Goal: Information Seeking & Learning: Learn about a topic

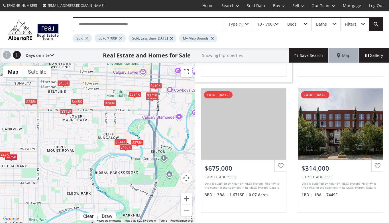
scroll to position [117, 0]
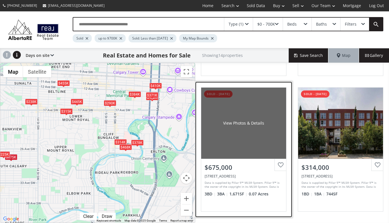
click at [220, 137] on div "View Photos & Details" at bounding box center [243, 123] width 85 height 71
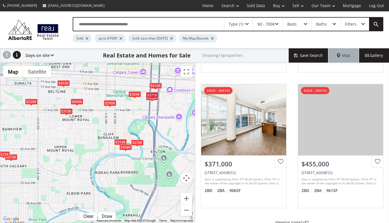
scroll to position [538, 0]
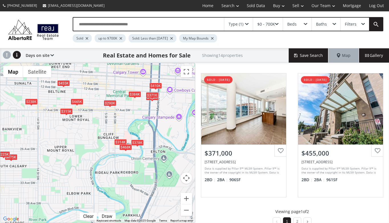
click at [138, 142] on div "$378K" at bounding box center [137, 143] width 13 height 6
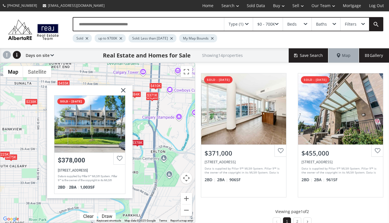
click at [124, 89] on img at bounding box center [121, 92] width 14 height 14
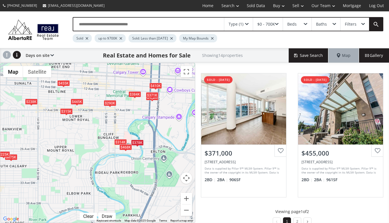
click at [123, 147] on div "$468K" at bounding box center [125, 147] width 13 height 6
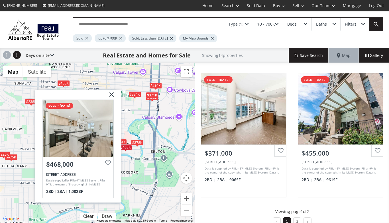
click at [112, 95] on img at bounding box center [109, 97] width 14 height 14
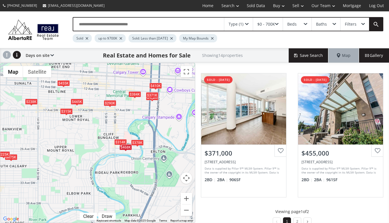
click at [118, 141] on div "$314K" at bounding box center [120, 142] width 13 height 6
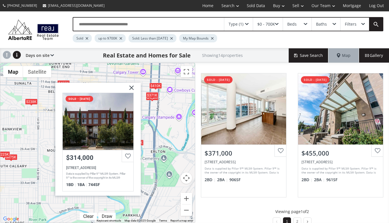
click at [132, 87] on img at bounding box center [129, 90] width 14 height 14
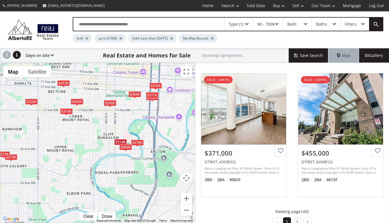
click at [29, 102] on div "$238K" at bounding box center [31, 102] width 13 height 6
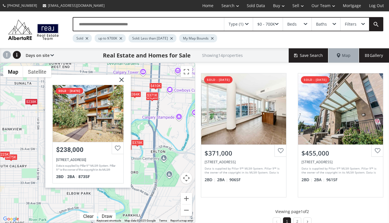
click at [122, 77] on img at bounding box center [119, 82] width 14 height 14
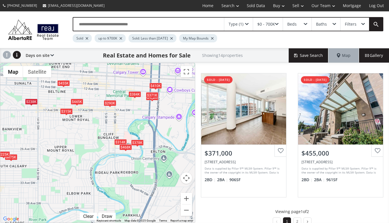
click at [247, 22] on div "Type (1)" at bounding box center [238, 24] width 28 height 13
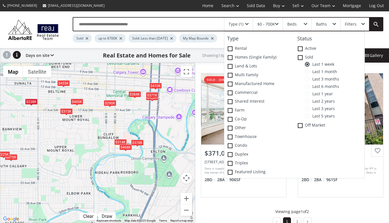
click at [309, 71] on span at bounding box center [307, 71] width 5 height 5
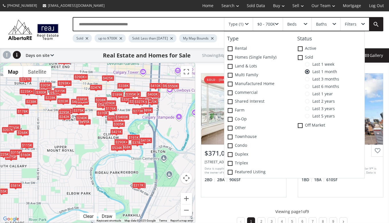
click at [61, 15] on div "Type (1) Type Rental Homes (Single Family) Land & Lots Multi family Manufacture…" at bounding box center [194, 29] width 389 height 37
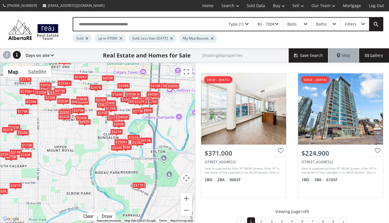
click at [140, 167] on div "$445K $413K $675K $290K+ $238K $225K $410K $315K $371K+ $225K+ $293K+ $215K $18…" at bounding box center [97, 143] width 194 height 160
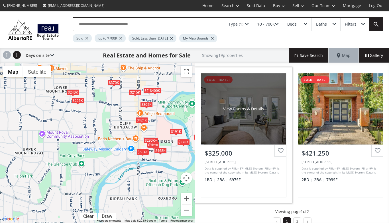
drag, startPoint x: 153, startPoint y: 137, endPoint x: 202, endPoint y: 158, distance: 52.9
click at [202, 158] on div "← Move left → Move right ↑ Move up ↓ Move down + Zoom in - Zoom out Home Jump l…" at bounding box center [194, 143] width 389 height 160
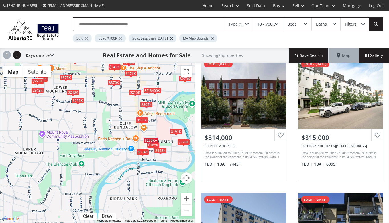
scroll to position [12, 0]
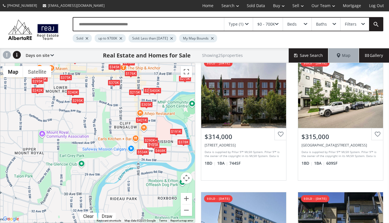
click at [275, 23] on span at bounding box center [276, 24] width 3 height 2
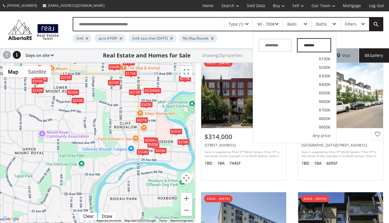
click at [319, 45] on input "*******" at bounding box center [313, 45] width 33 height 13
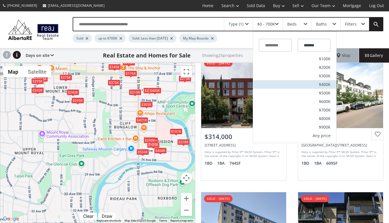
click at [325, 83] on span "$400K" at bounding box center [325, 85] width 12 height 4
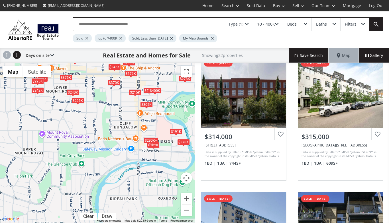
click at [305, 23] on span at bounding box center [304, 24] width 3 height 2
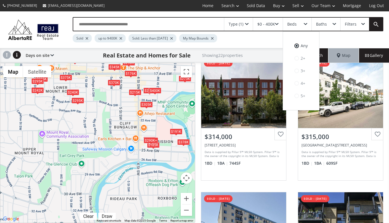
click at [329, 38] on div "Sold up to $400K Sold: Less than [DATE] My Map Bounds" at bounding box center [207, 36] width 268 height 11
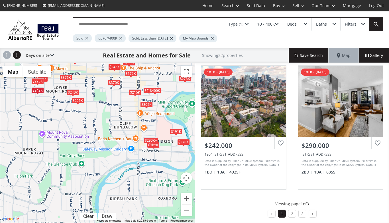
scroll to position [548, 0]
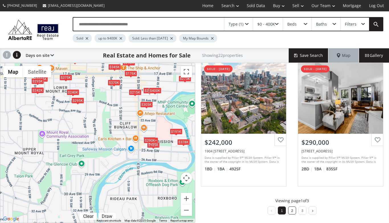
click at [291, 211] on li "2" at bounding box center [292, 211] width 8 height 8
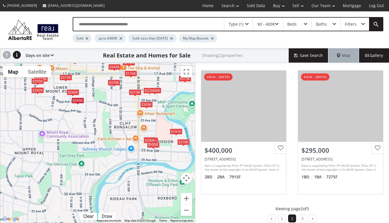
scroll to position [543, 0]
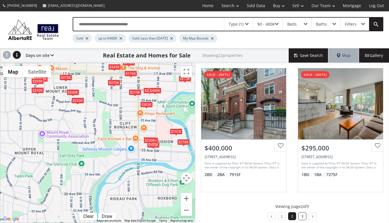
click at [301, 216] on link "3" at bounding box center [302, 217] width 2 height 4
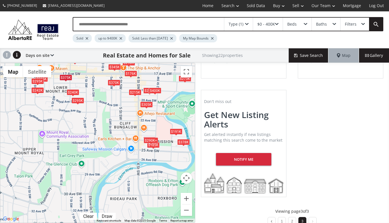
scroll to position [116, 0]
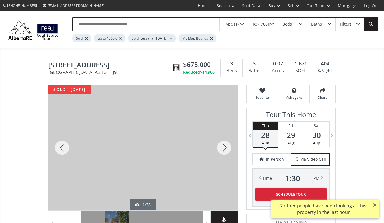
click at [224, 147] on div at bounding box center [224, 148] width 27 height 126
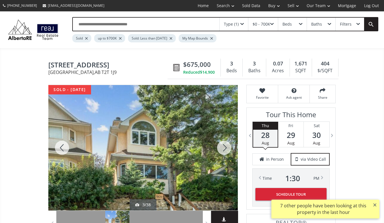
click at [224, 147] on div at bounding box center [224, 148] width 27 height 126
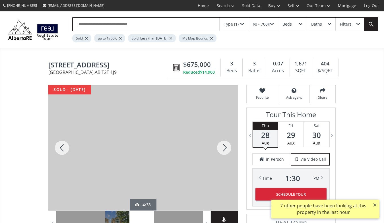
click at [224, 147] on div at bounding box center [224, 148] width 27 height 126
